Goal: Transaction & Acquisition: Purchase product/service

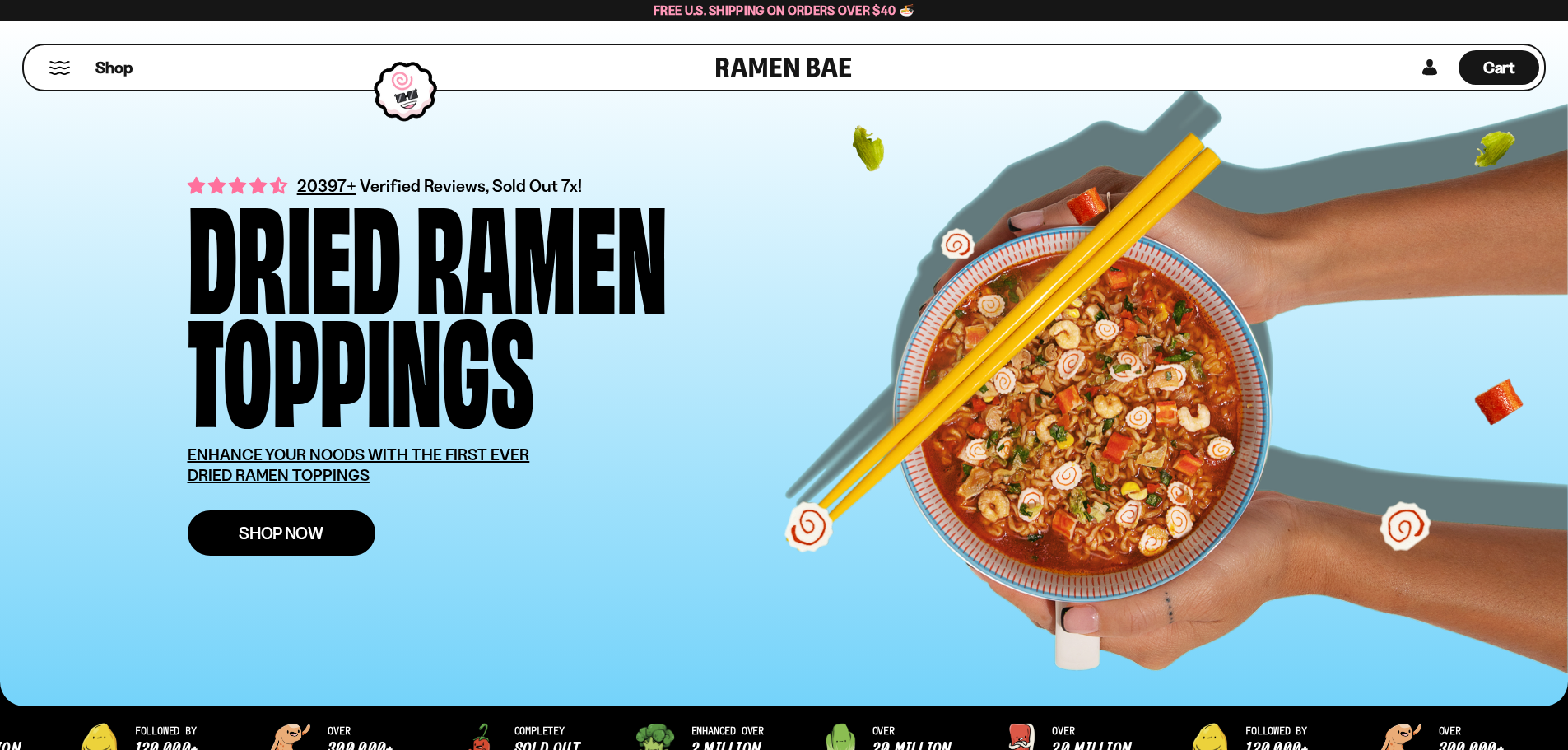
drag, startPoint x: 0, startPoint y: 0, endPoint x: 327, endPoint y: 534, distance: 626.2
click at [327, 534] on link "Shop Now" at bounding box center [281, 533] width 187 height 45
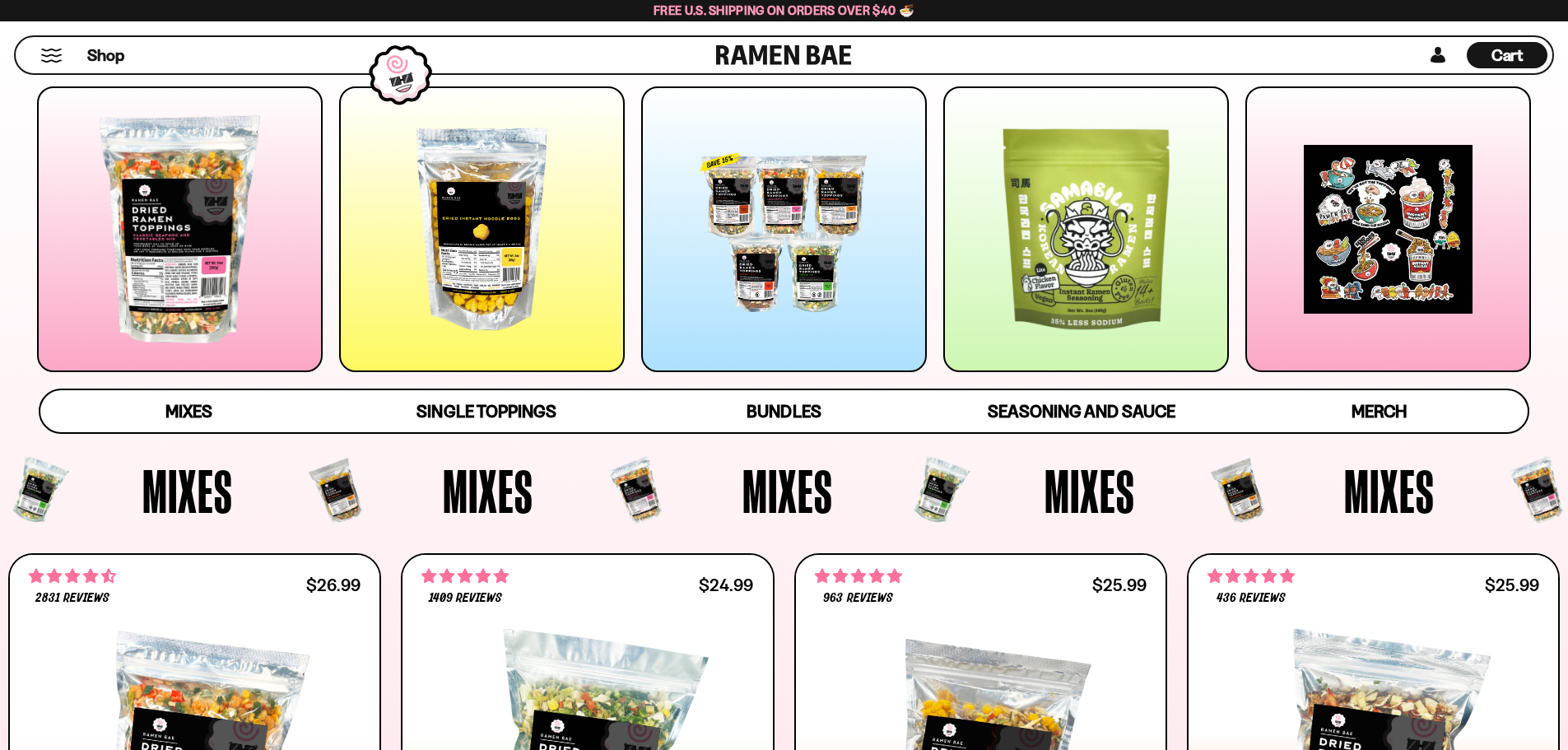
click at [506, 277] on div at bounding box center [482, 230] width 286 height 286
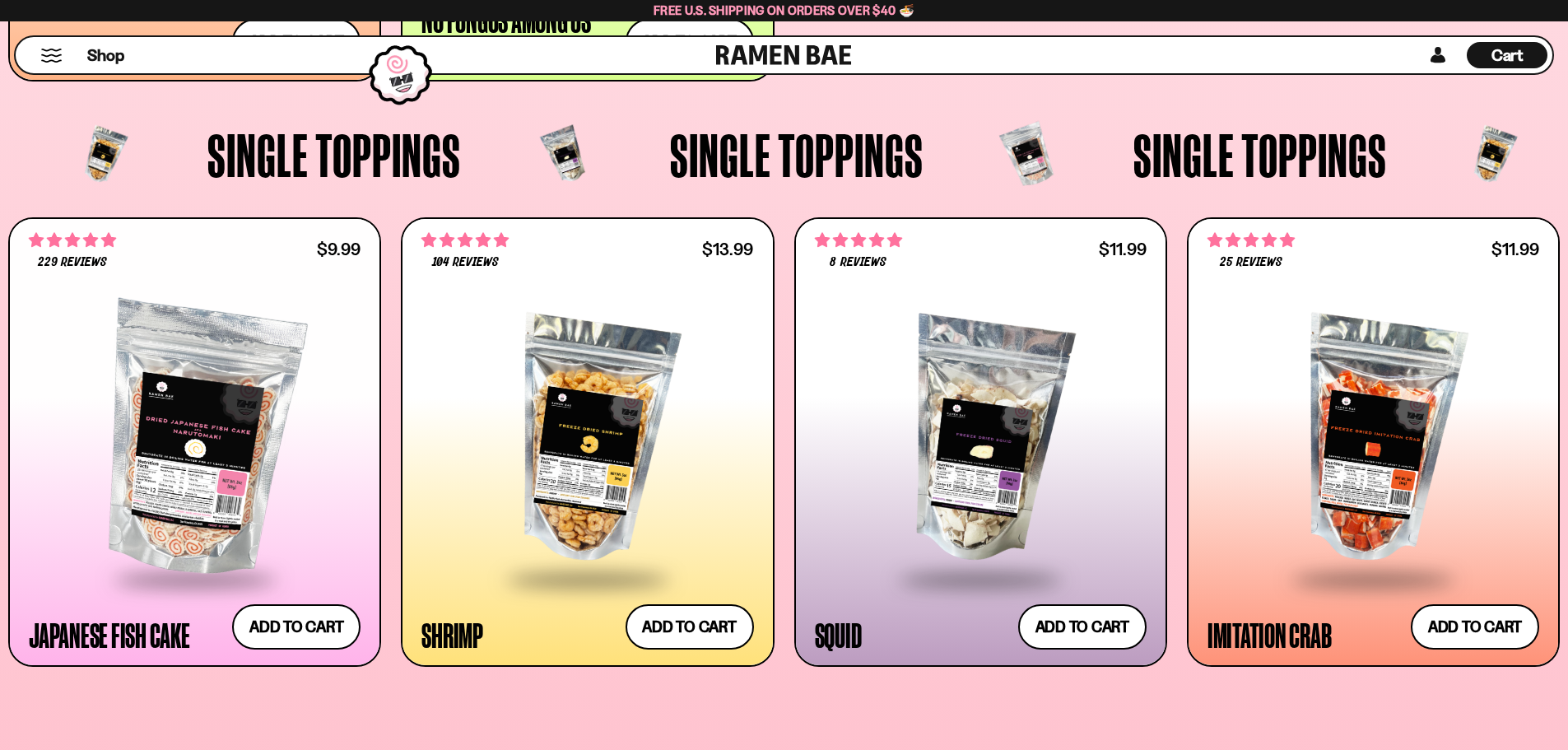
scroll to position [1837, 0]
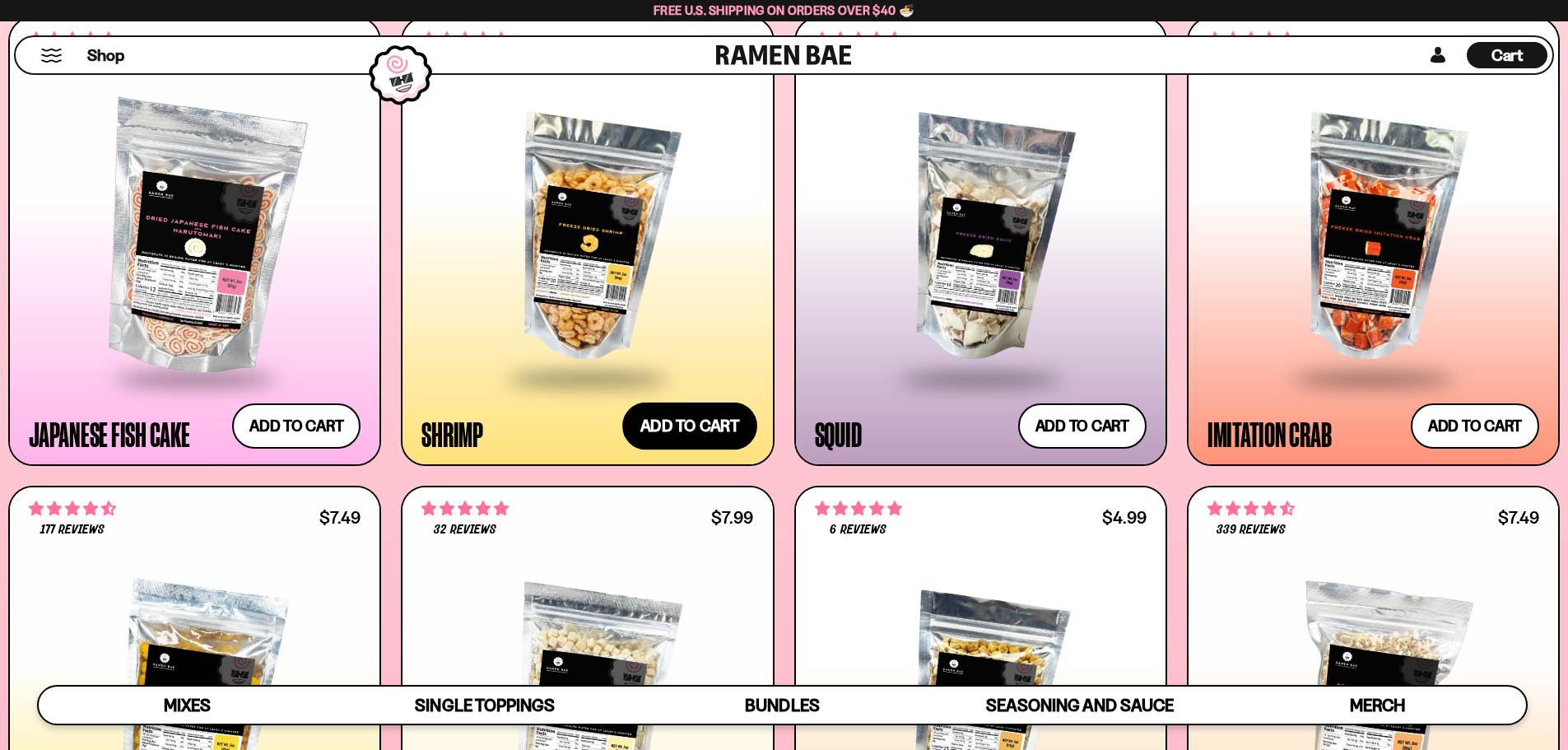
click at [725, 423] on button "Add to cart Add ― Regular price $13.99 Regular price Sale price $13.99 Unit pri…" at bounding box center [690, 426] width 135 height 47
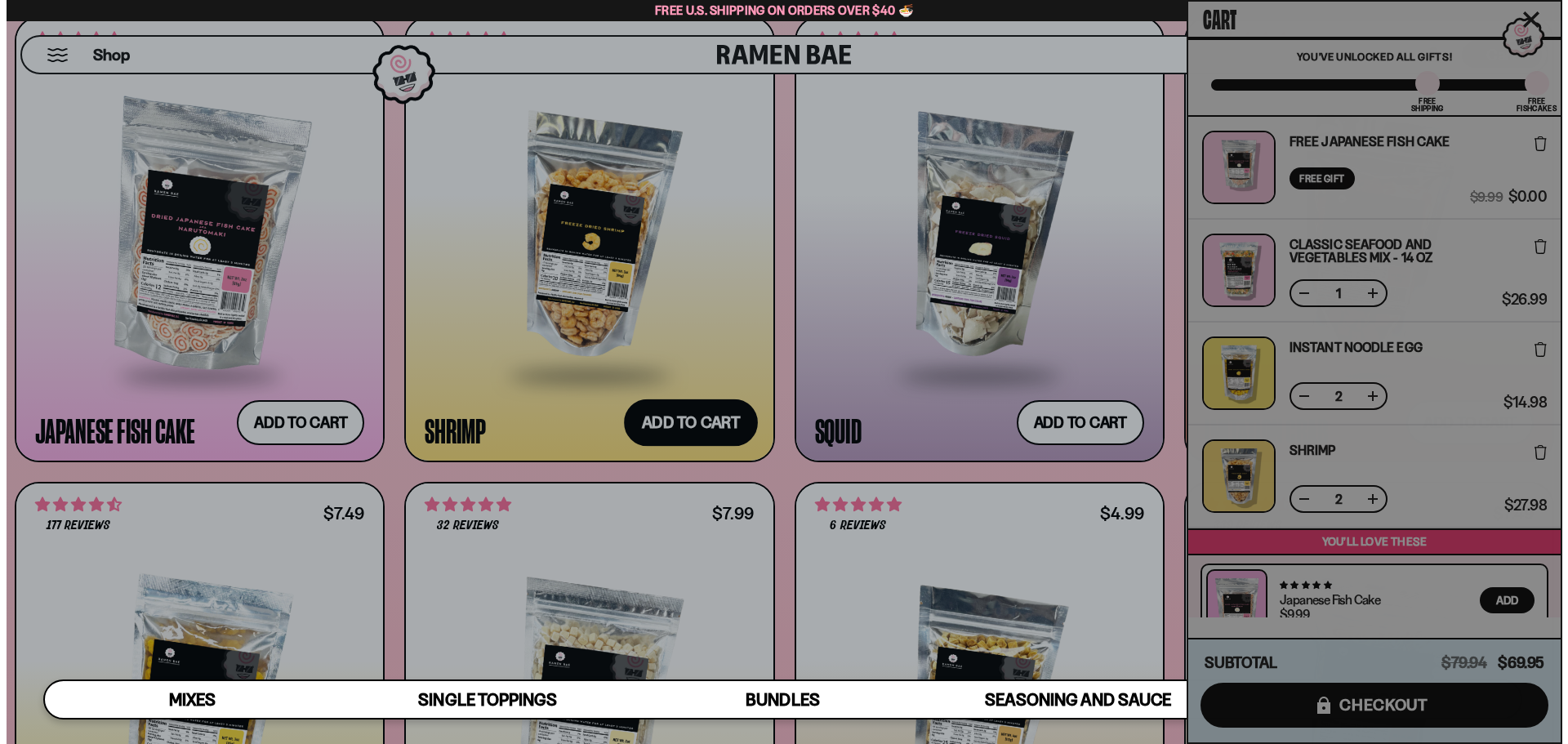
scroll to position [1833, 0]
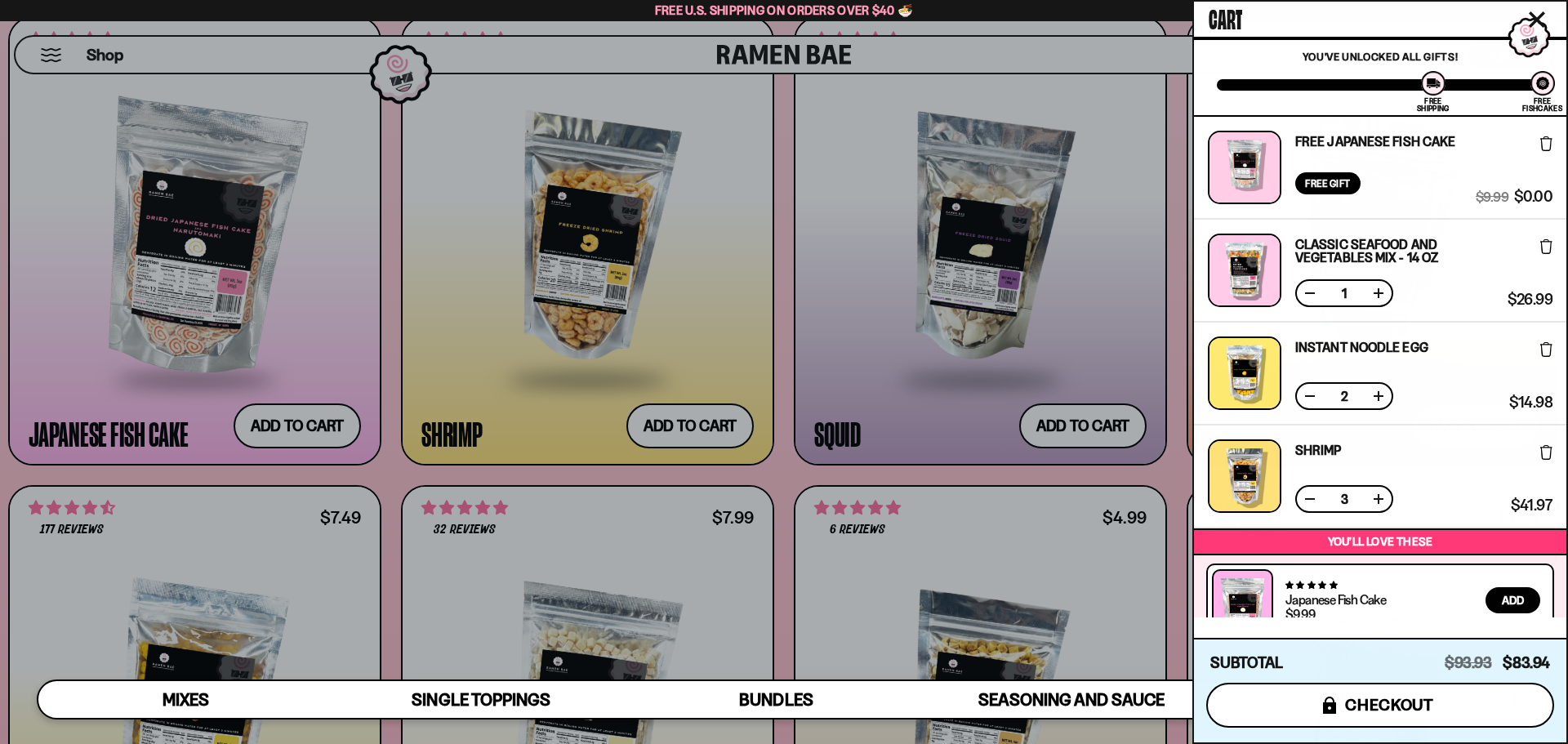
click at [1307, 696] on button "icons8-lock checkout" at bounding box center [1380, 705] width 348 height 45
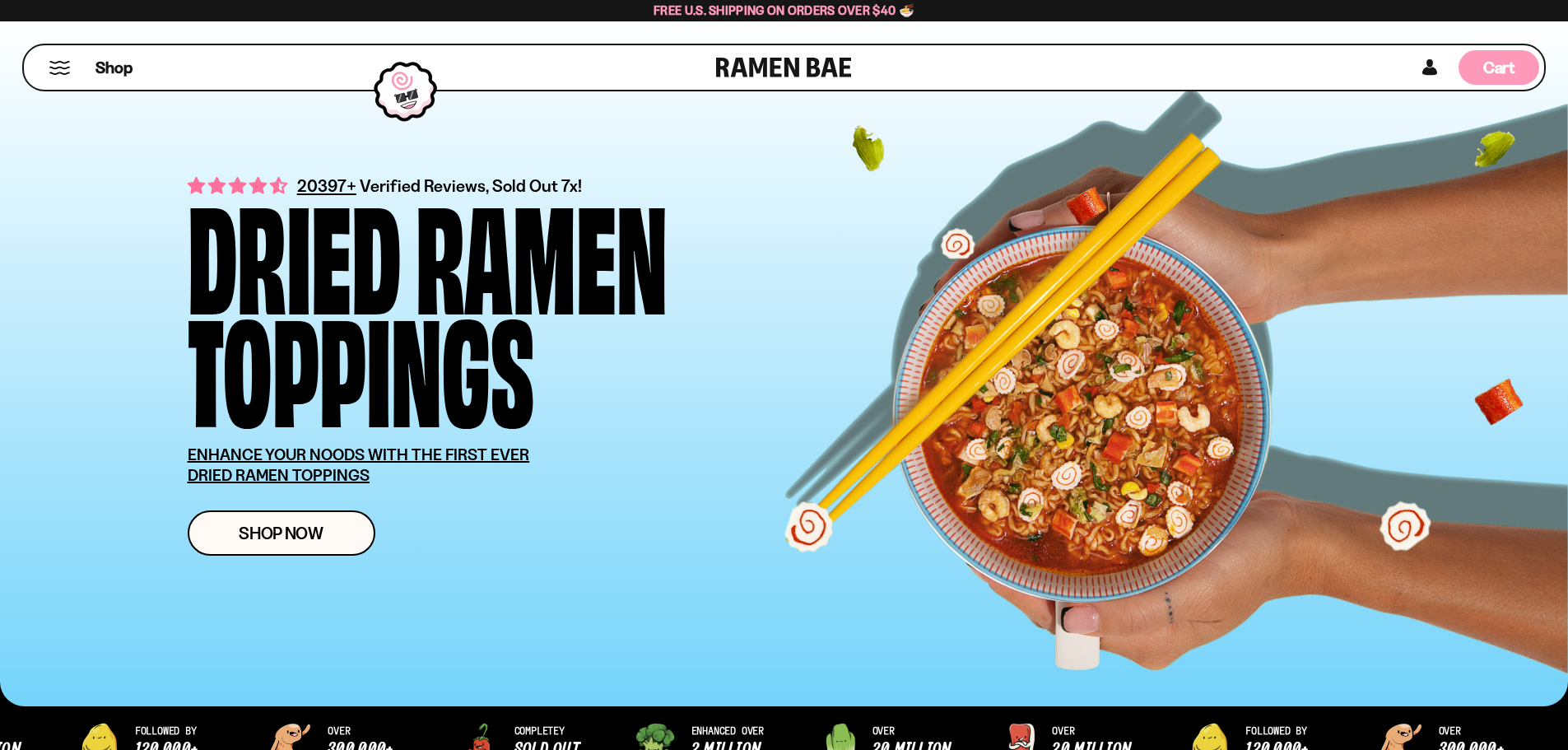
click at [1491, 70] on span "Cart" at bounding box center [1499, 67] width 33 height 20
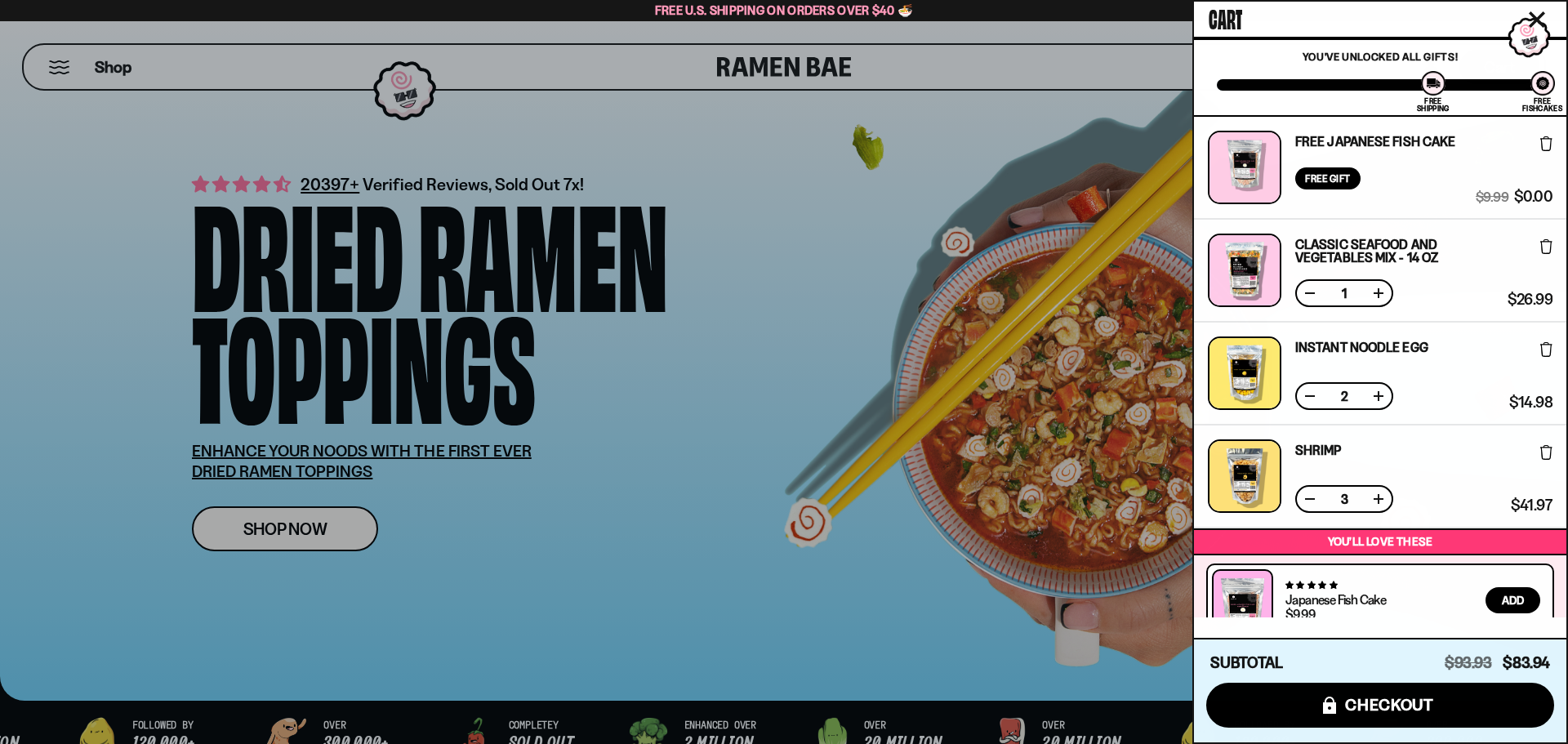
click at [1310, 499] on button at bounding box center [1310, 499] width 17 height 17
click at [1304, 294] on button at bounding box center [1310, 293] width 17 height 17
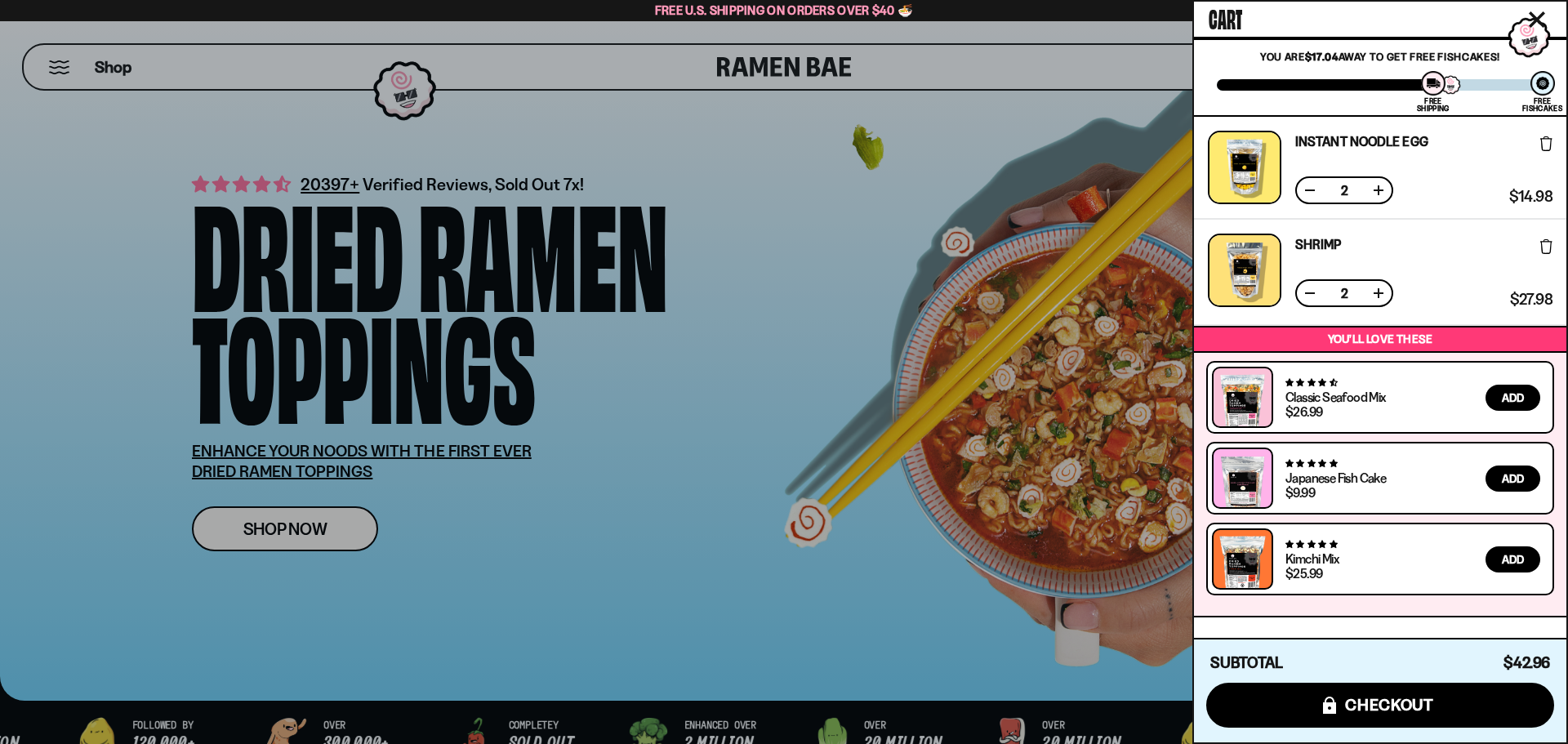
click at [319, 520] on div at bounding box center [784, 372] width 1568 height 744
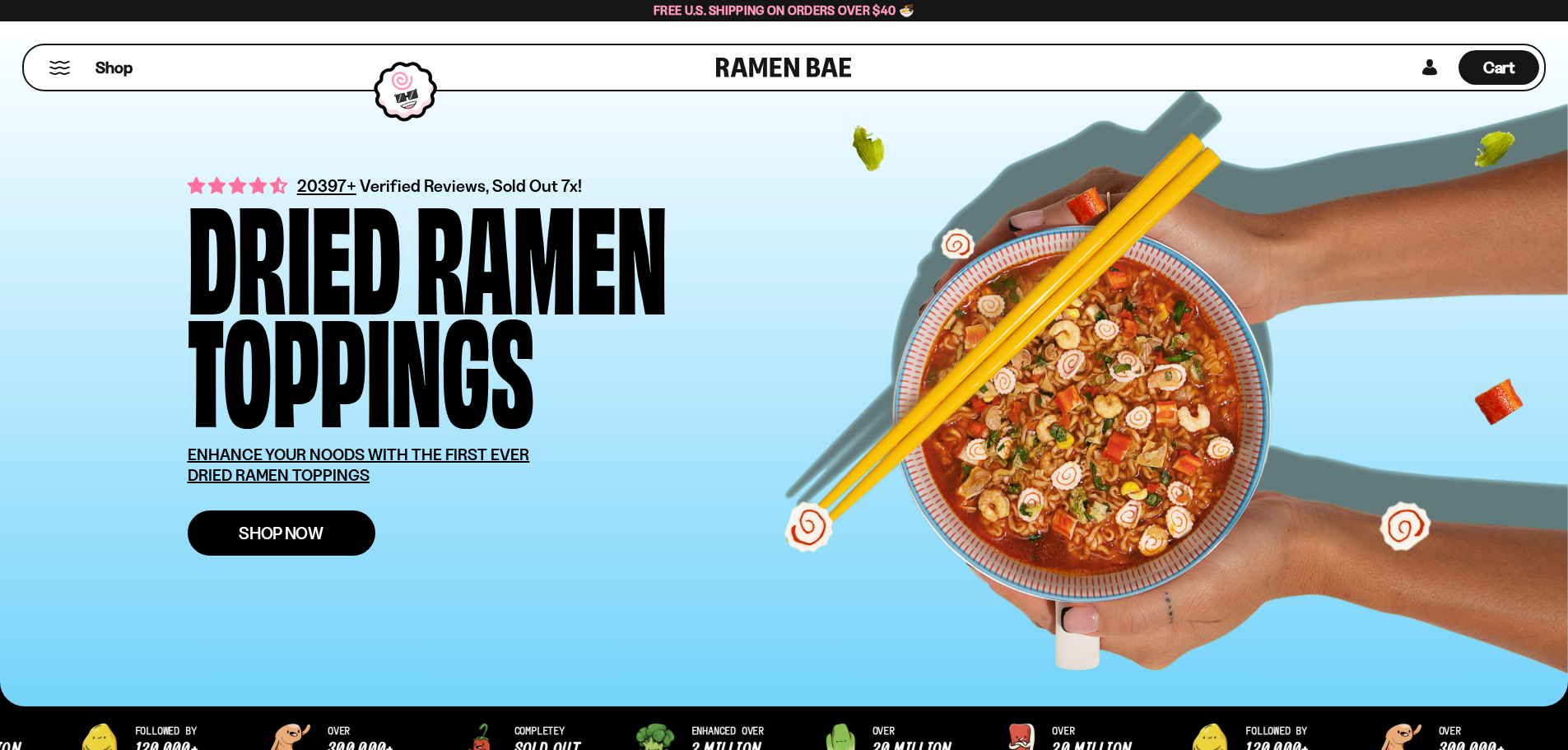
click at [292, 532] on span "Shop Now" at bounding box center [281, 533] width 85 height 18
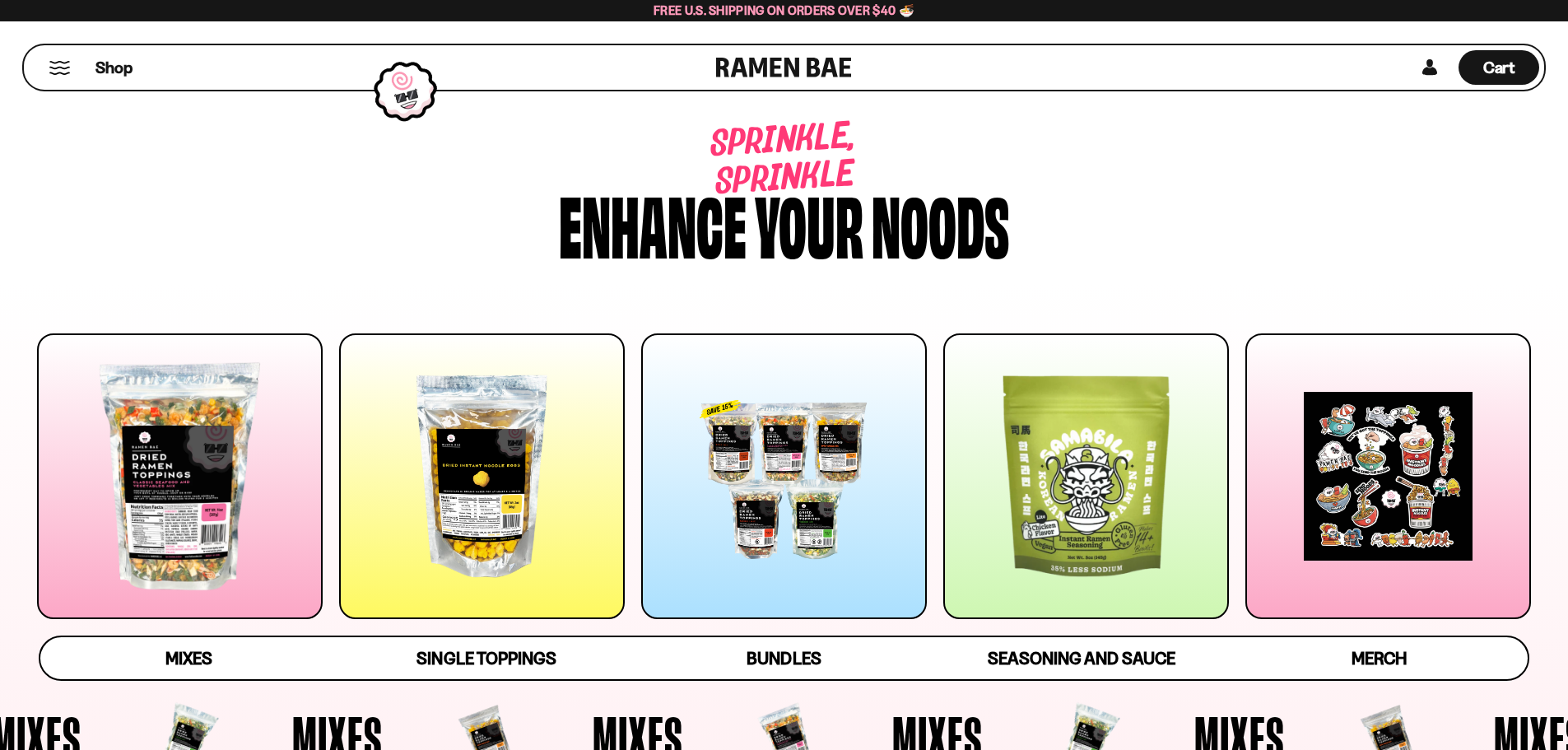
click at [436, 475] on div at bounding box center [482, 476] width 286 height 286
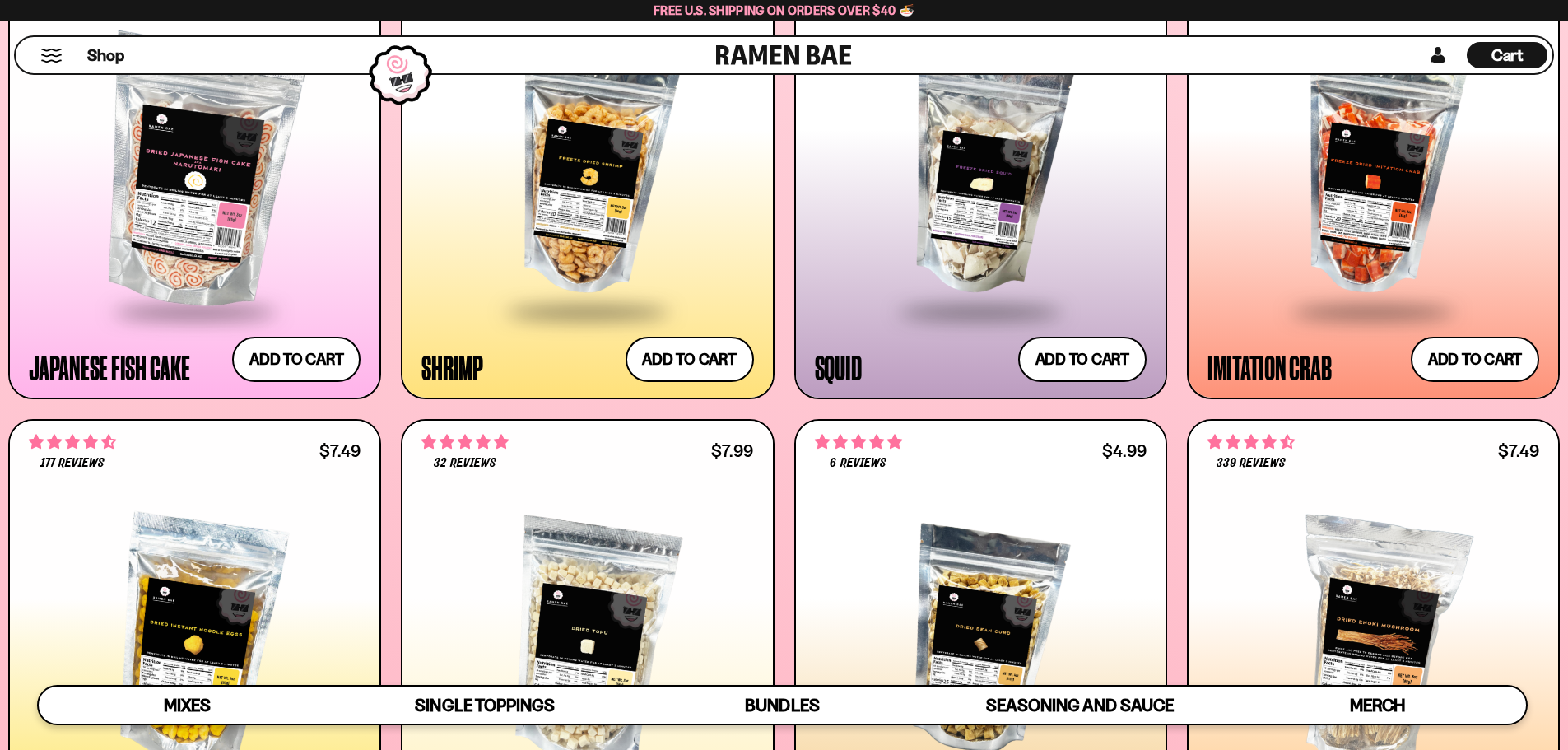
scroll to position [2084, 0]
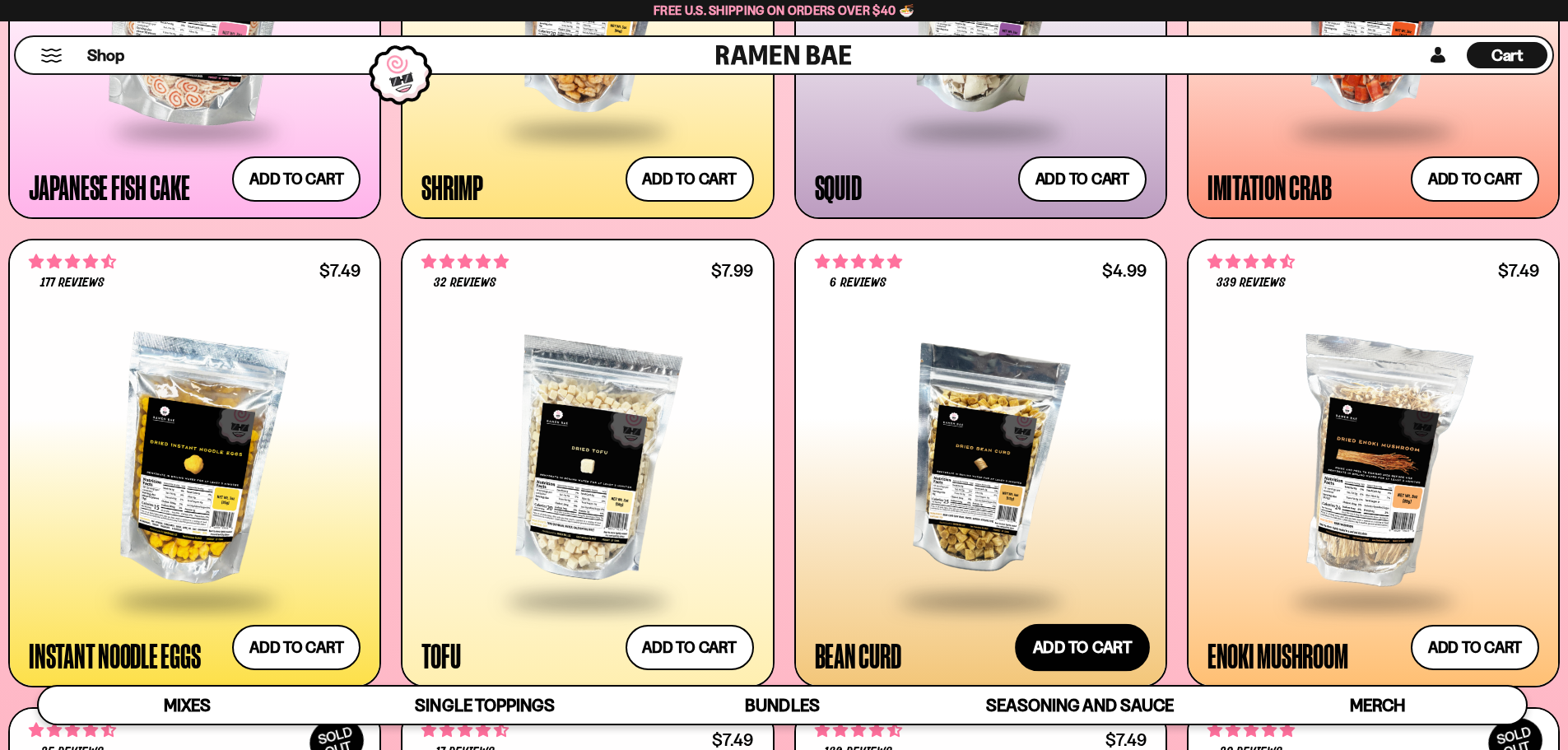
click at [1120, 647] on button "Add to cart Add ― Regular price $4.99 Regular price Sale price $4.99 Unit price…" at bounding box center [1082, 648] width 135 height 47
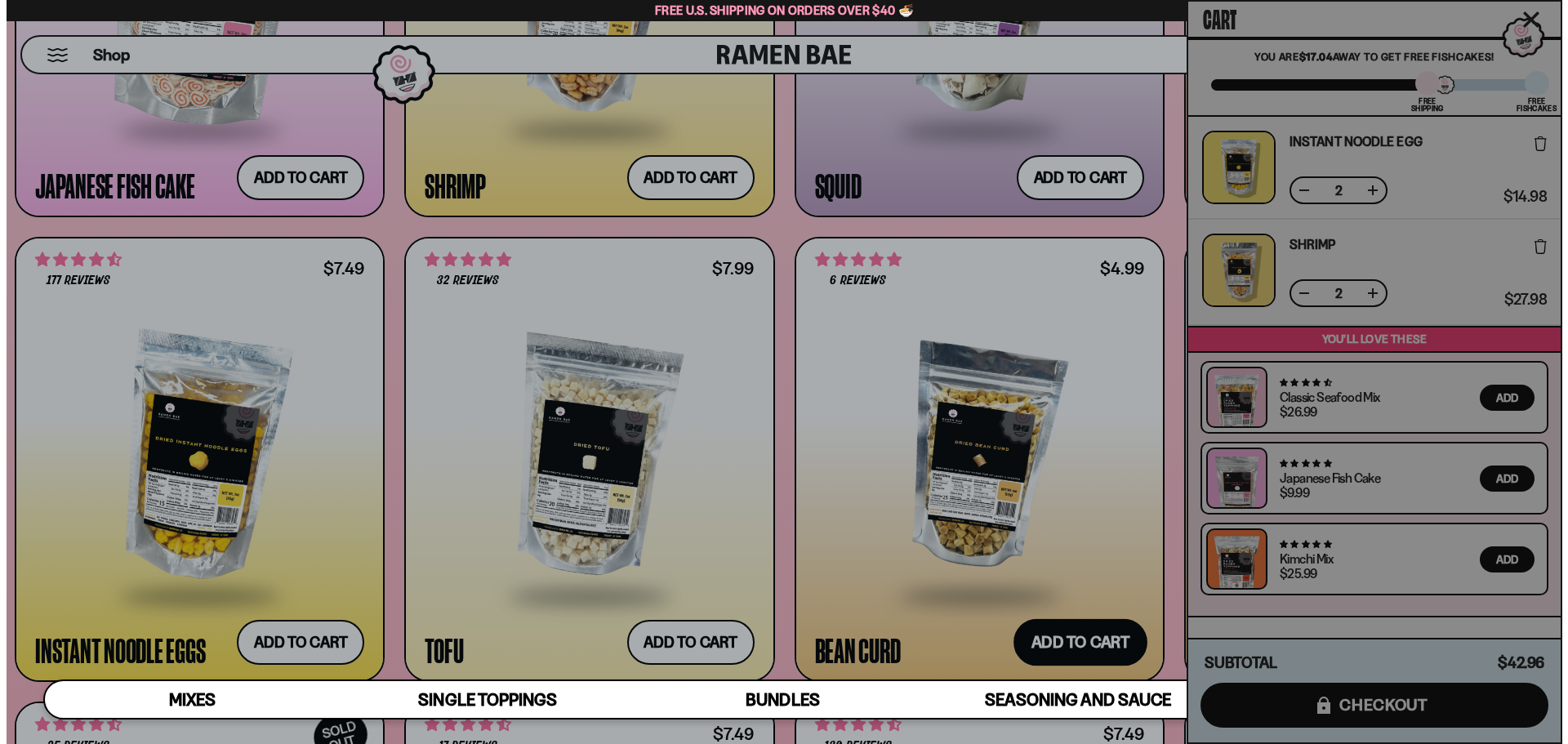
scroll to position [2078, 0]
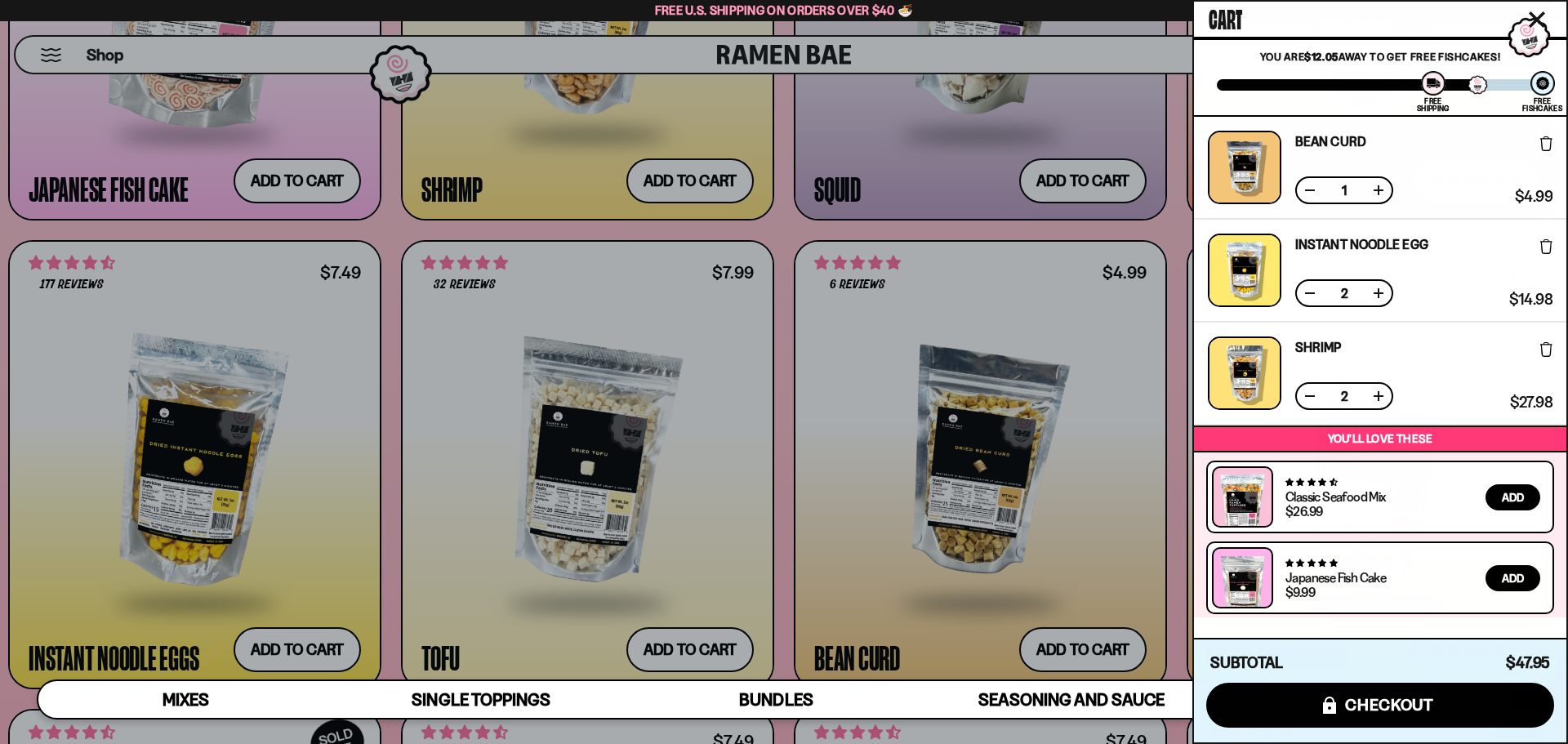
click at [973, 293] on div at bounding box center [784, 372] width 1568 height 744
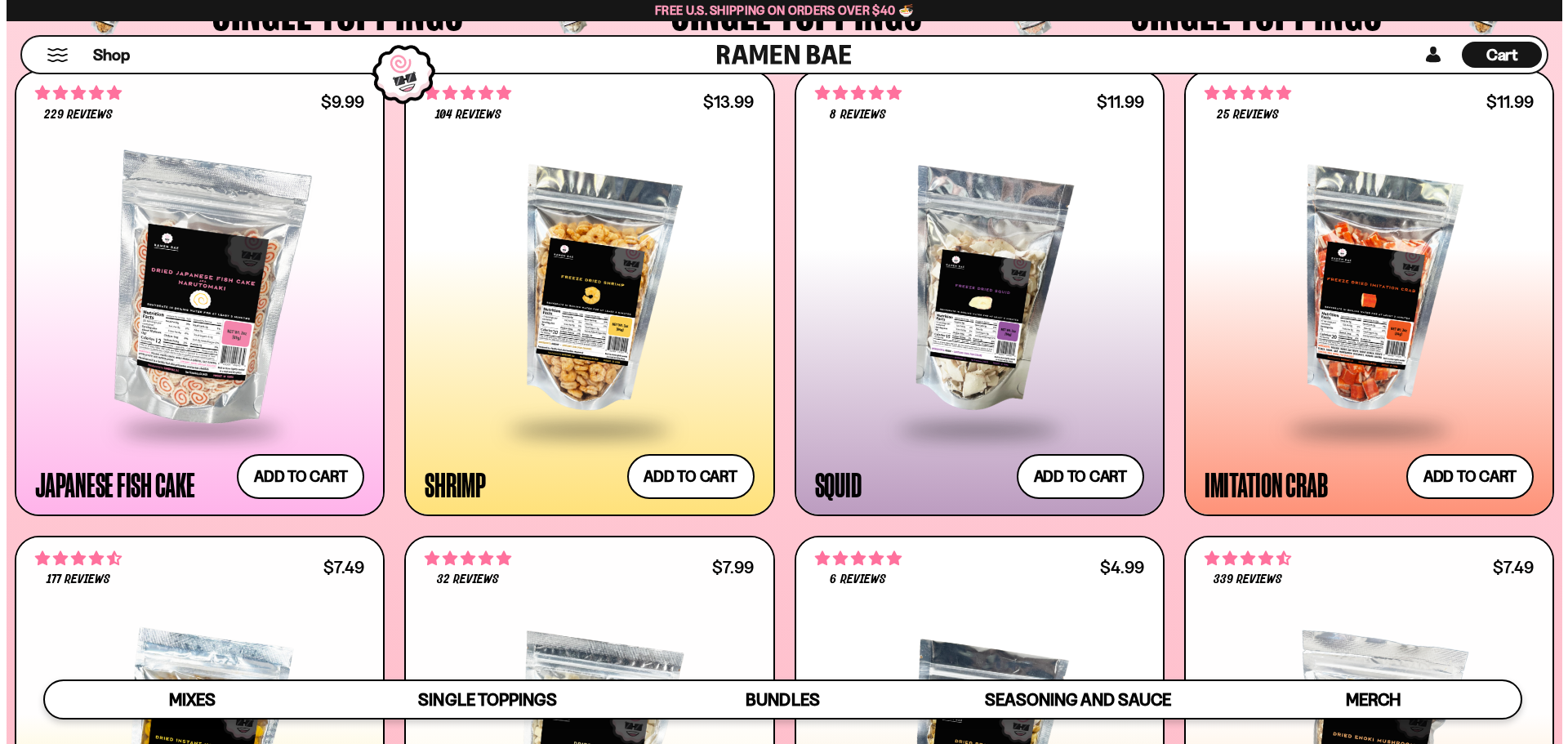
scroll to position [1741, 0]
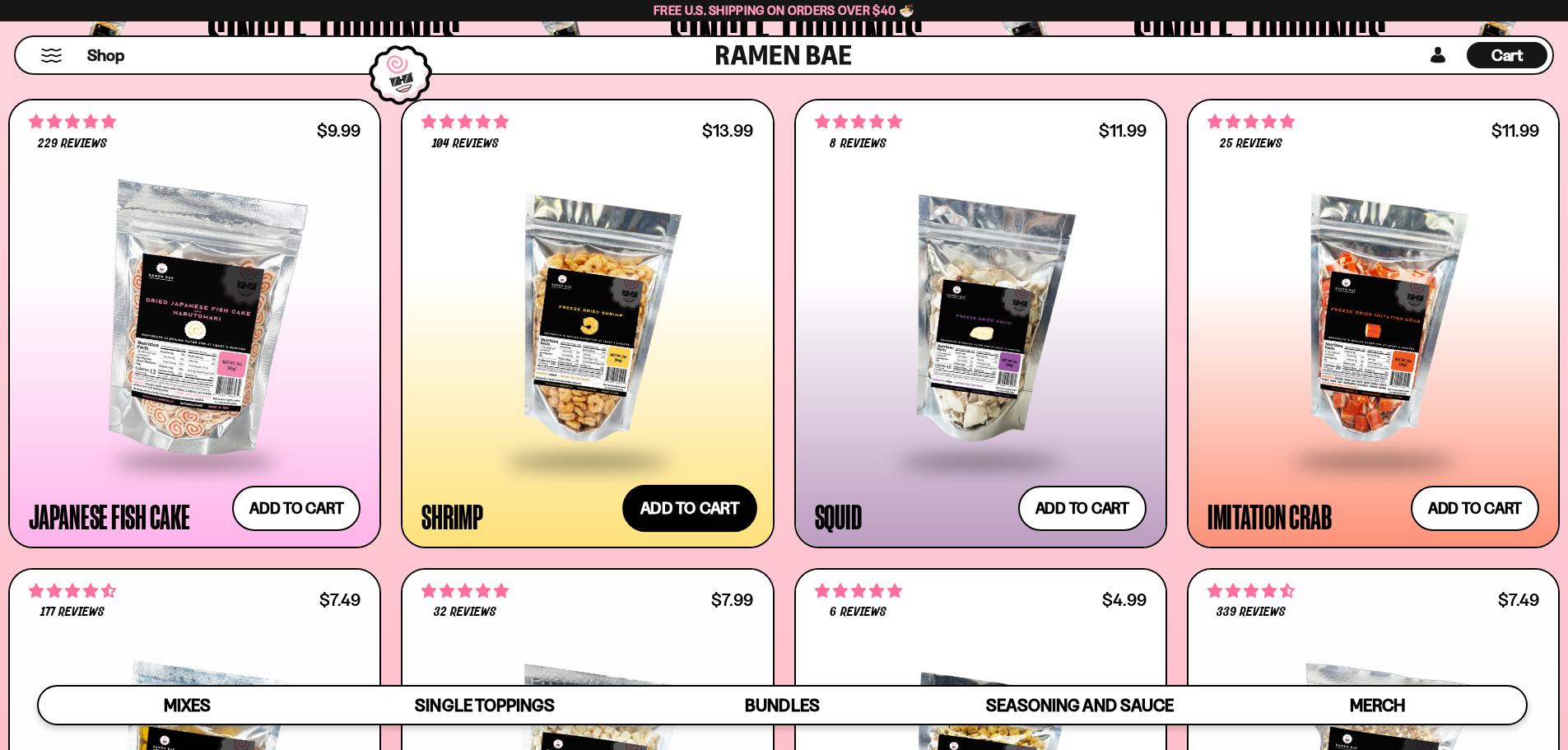
click at [731, 503] on button "Add to cart Add ― Regular price $13.99 Regular price Sale price $13.99 Unit pri…" at bounding box center [690, 508] width 135 height 47
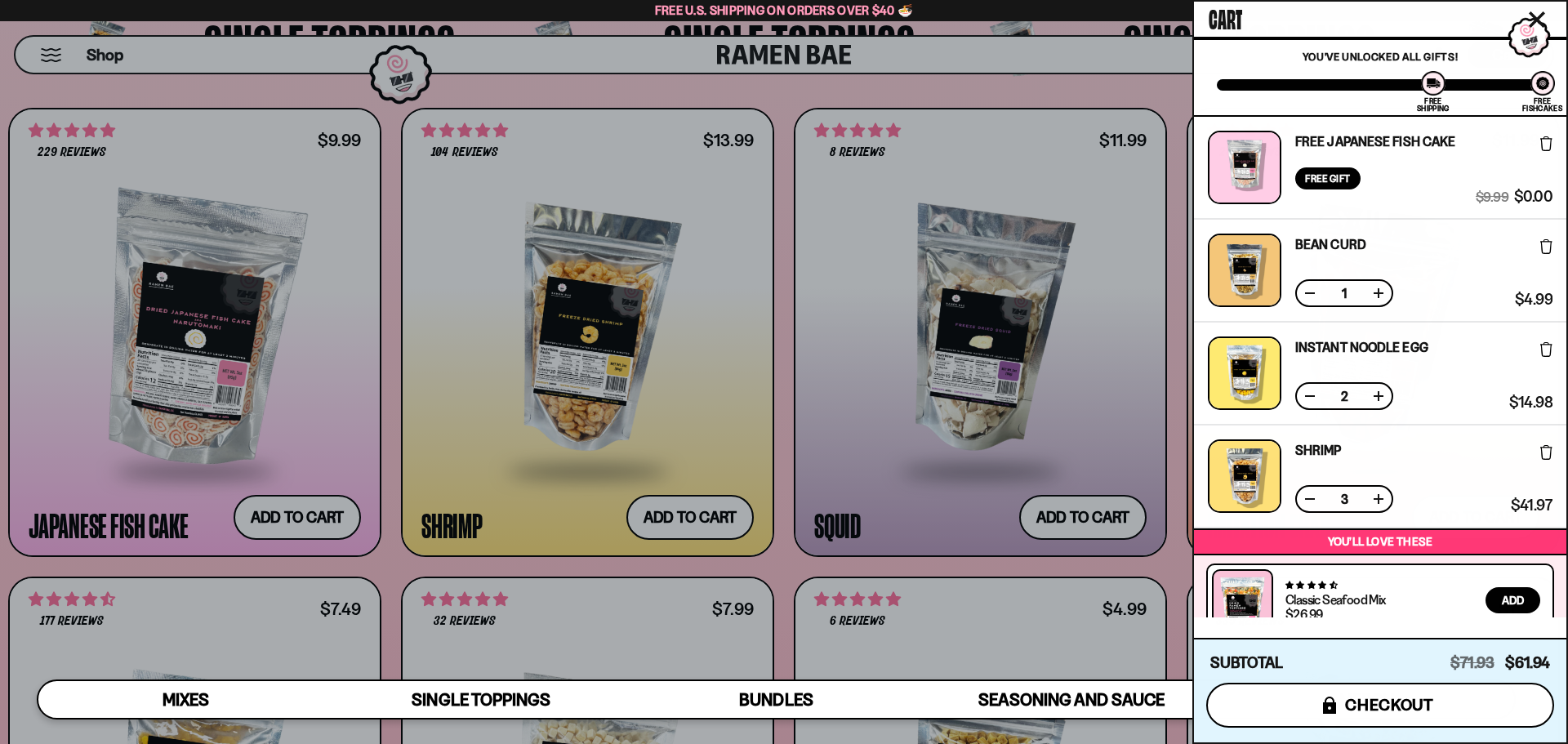
click at [1279, 716] on button "icons8-lock checkout" at bounding box center [1380, 705] width 348 height 45
